Goal: Find specific page/section: Find specific page/section

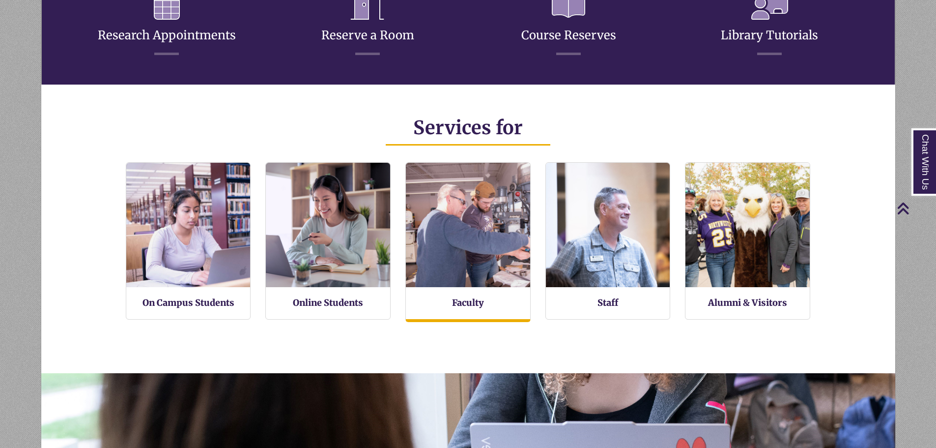
scroll to position [235, 854]
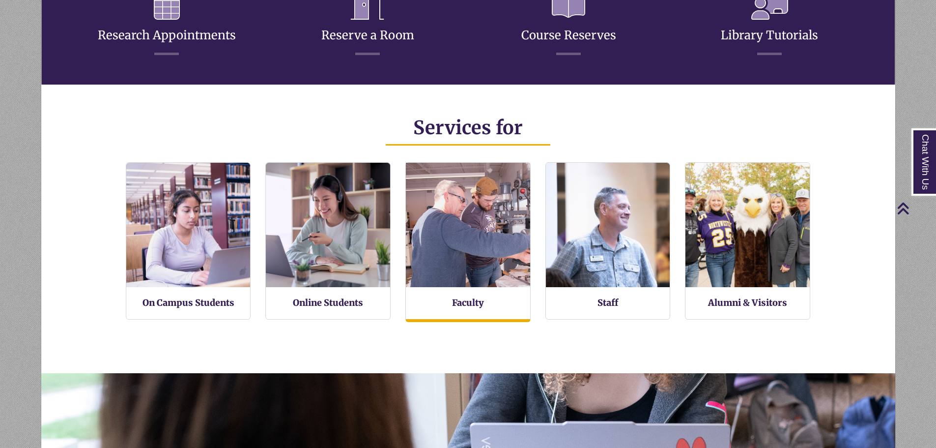
click at [462, 278] on img at bounding box center [468, 225] width 137 height 137
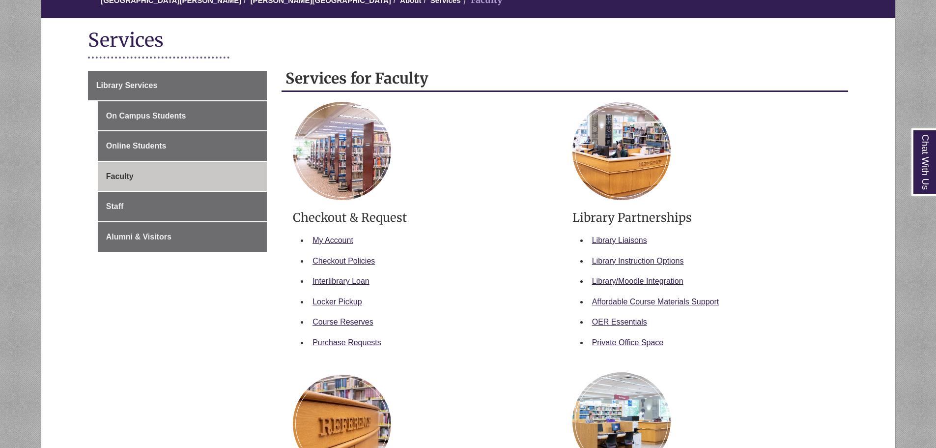
scroll to position [147, 0]
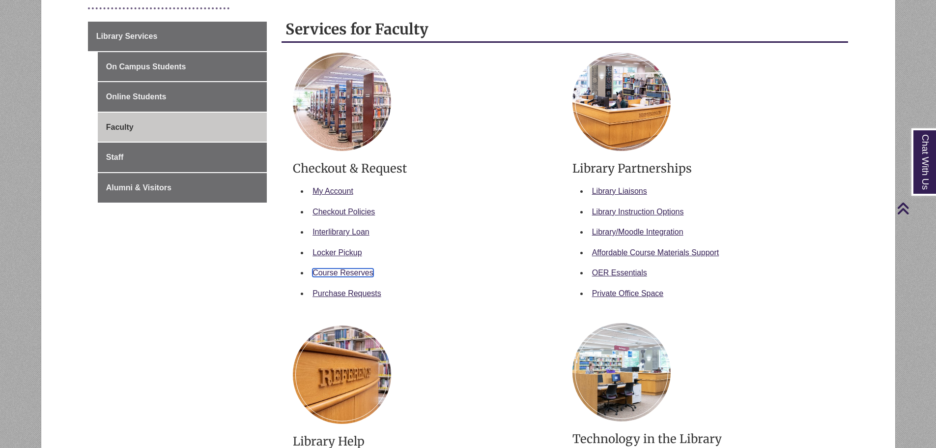
click at [369, 271] on link "Course Reserves" at bounding box center [343, 272] width 61 height 8
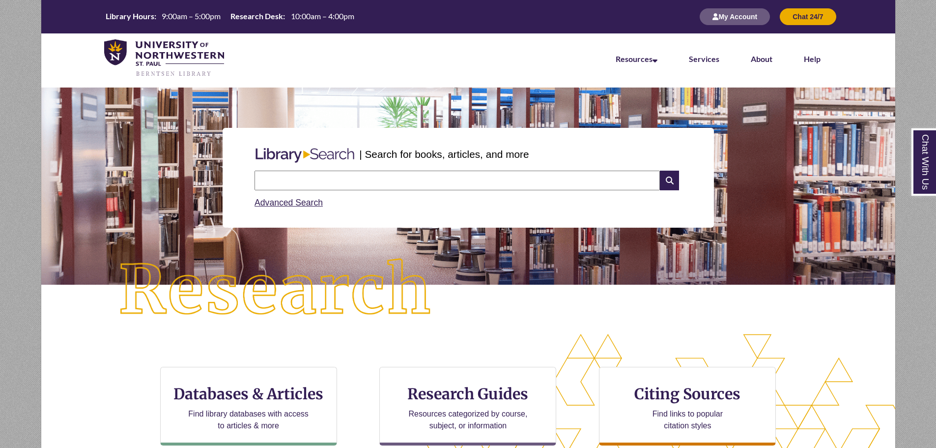
click at [389, 181] on input "text" at bounding box center [457, 181] width 405 height 20
type input "**********"
click at [666, 182] on icon at bounding box center [669, 181] width 19 height 20
